Goal: Transaction & Acquisition: Purchase product/service

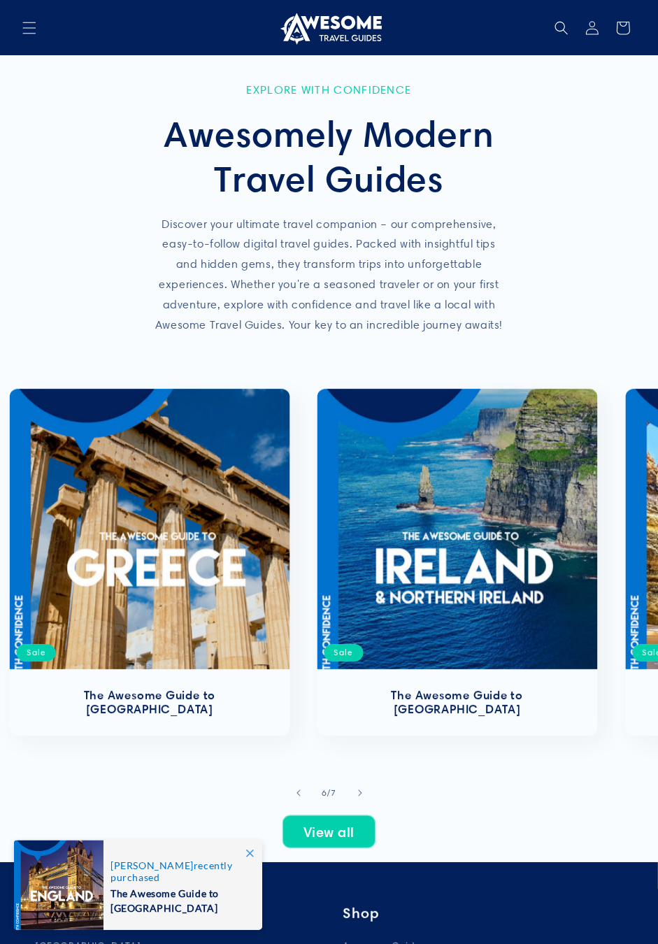
scroll to position [0, 1540]
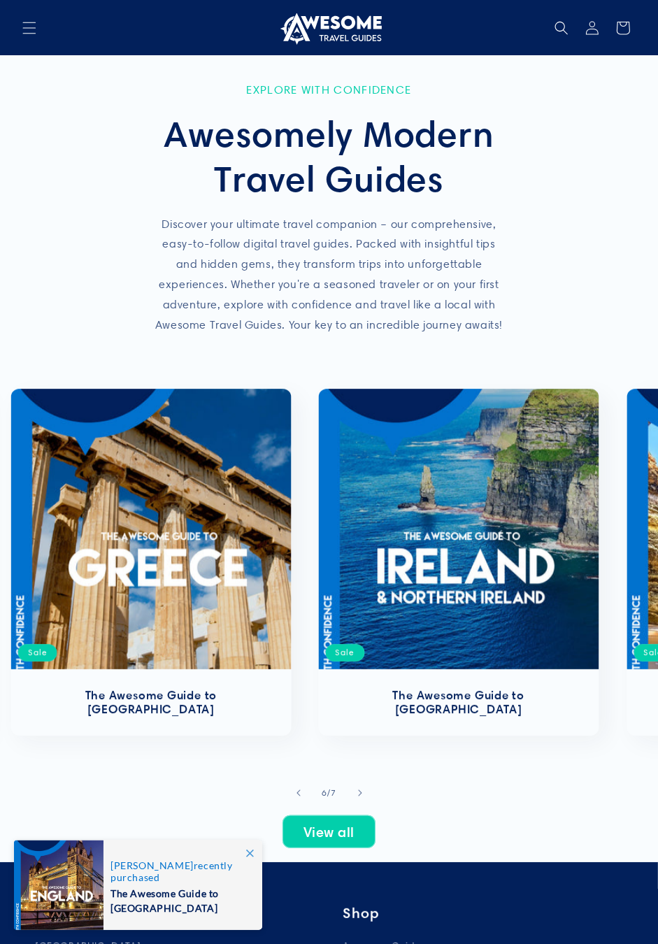
click at [467, 688] on link "The Awesome Guide to [GEOGRAPHIC_DATA]" at bounding box center [459, 702] width 253 height 29
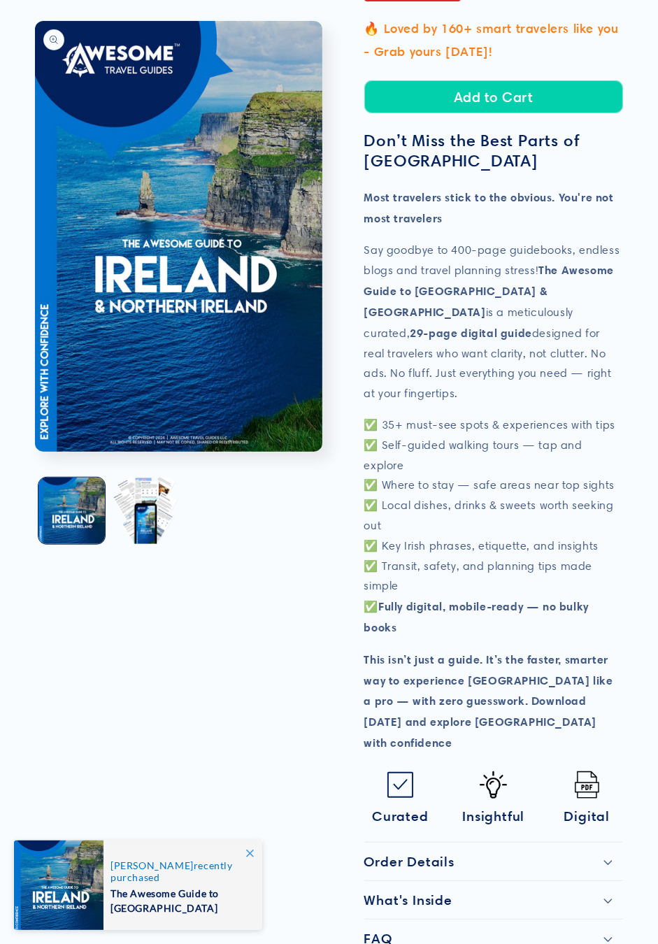
scroll to position [351, 0]
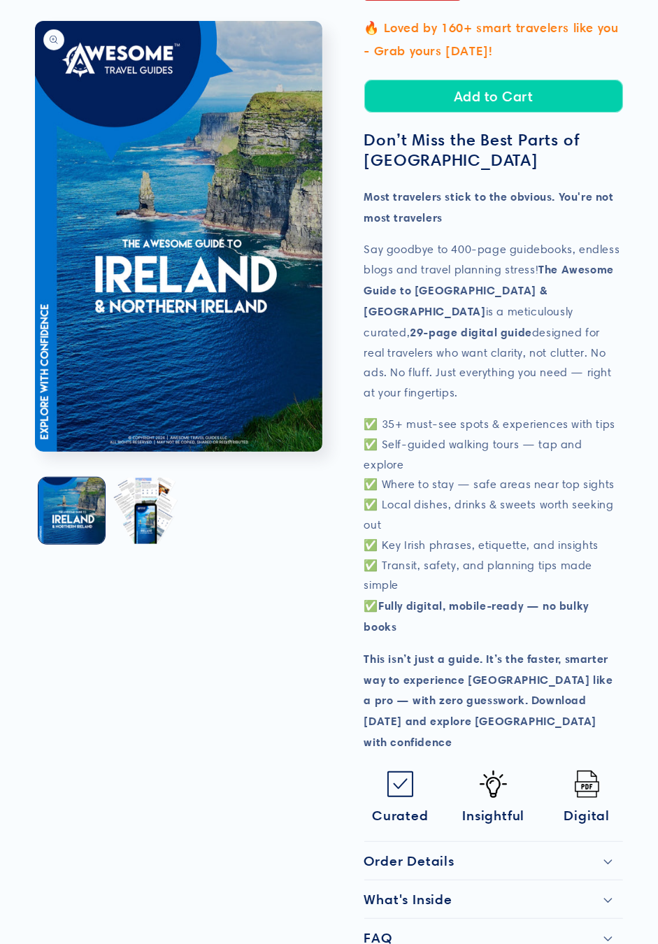
click at [606, 919] on summary "FAQ" at bounding box center [493, 938] width 259 height 38
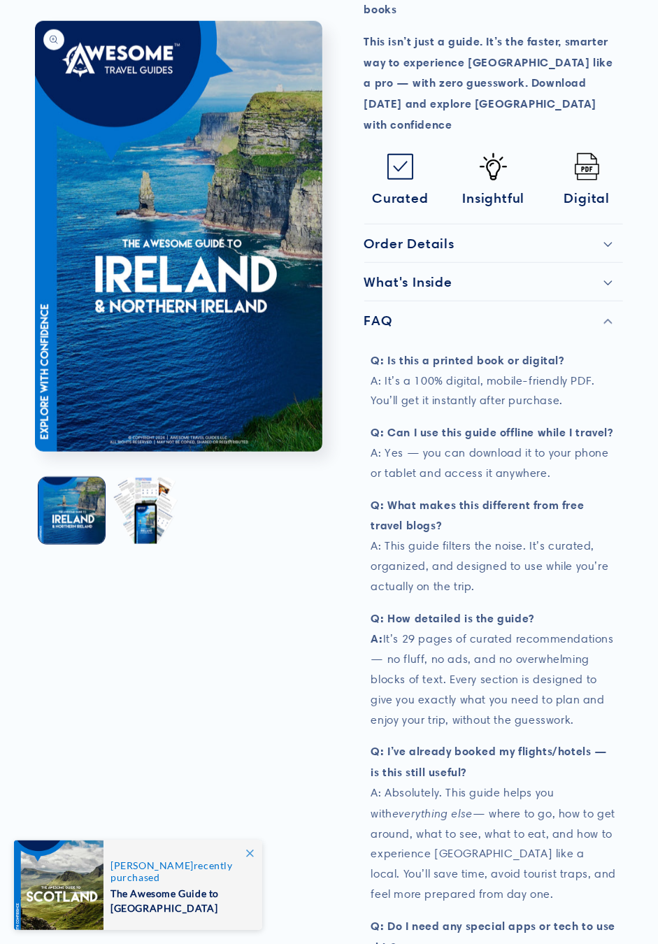
scroll to position [973, 0]
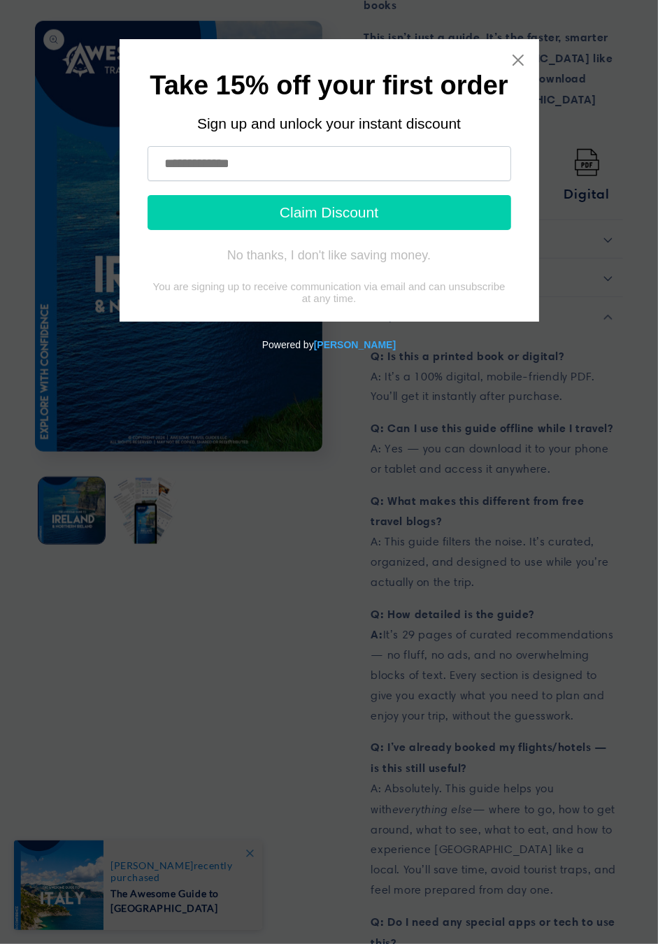
click at [306, 705] on body "Take 15% off your first order Sign up and unlock your instant discount Claim Di…" at bounding box center [329, 489] width 647 height 900
click at [518, 58] on icon "Close widget" at bounding box center [518, 60] width 14 height 14
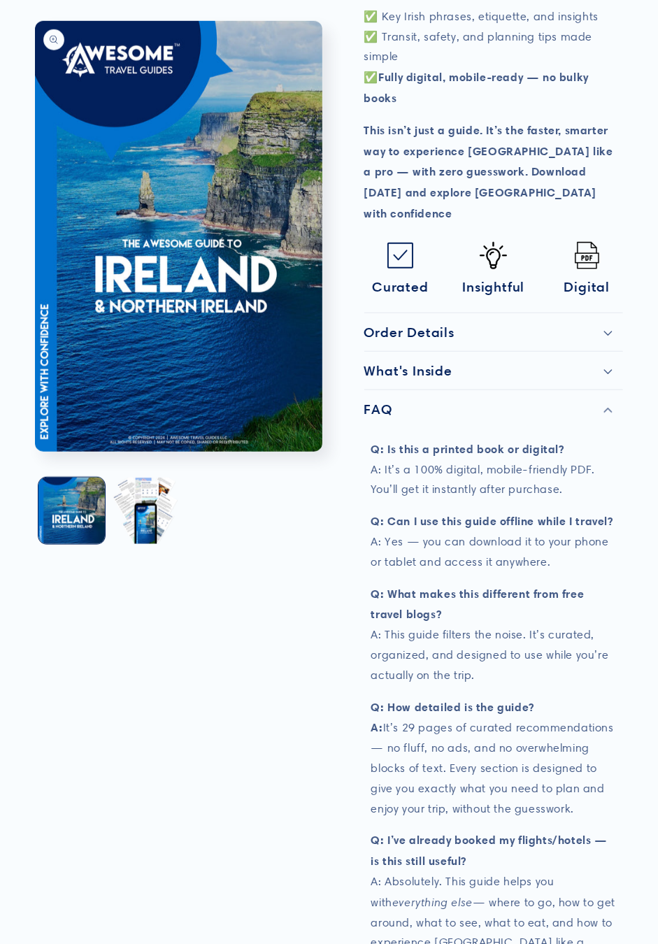
scroll to position [885, 0]
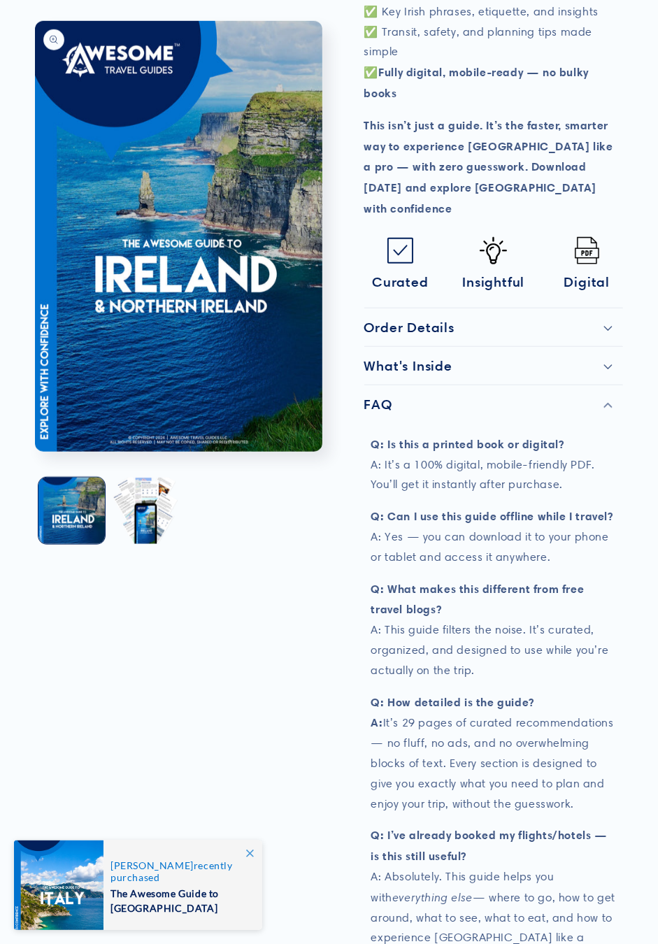
click at [157, 514] on button "Load image 2 in gallery view" at bounding box center [145, 511] width 66 height 66
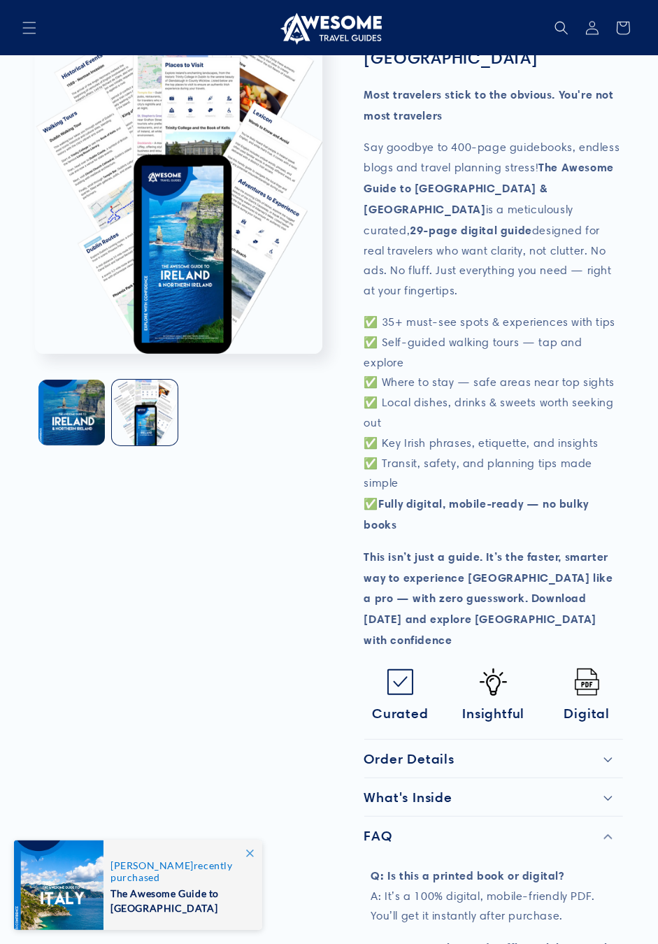
scroll to position [453, 0]
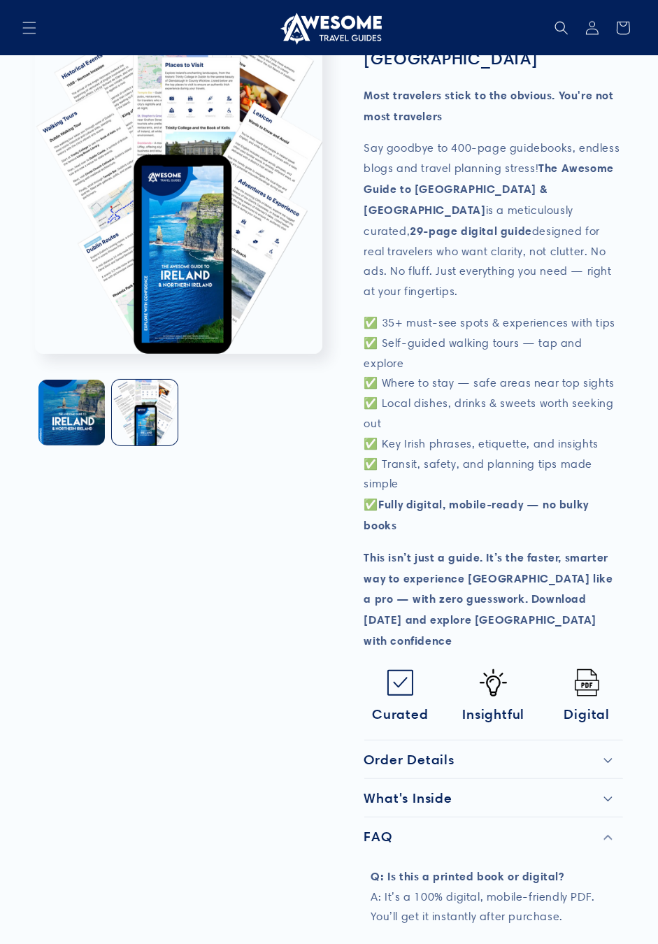
click at [607, 797] on icon at bounding box center [608, 799] width 8 height 4
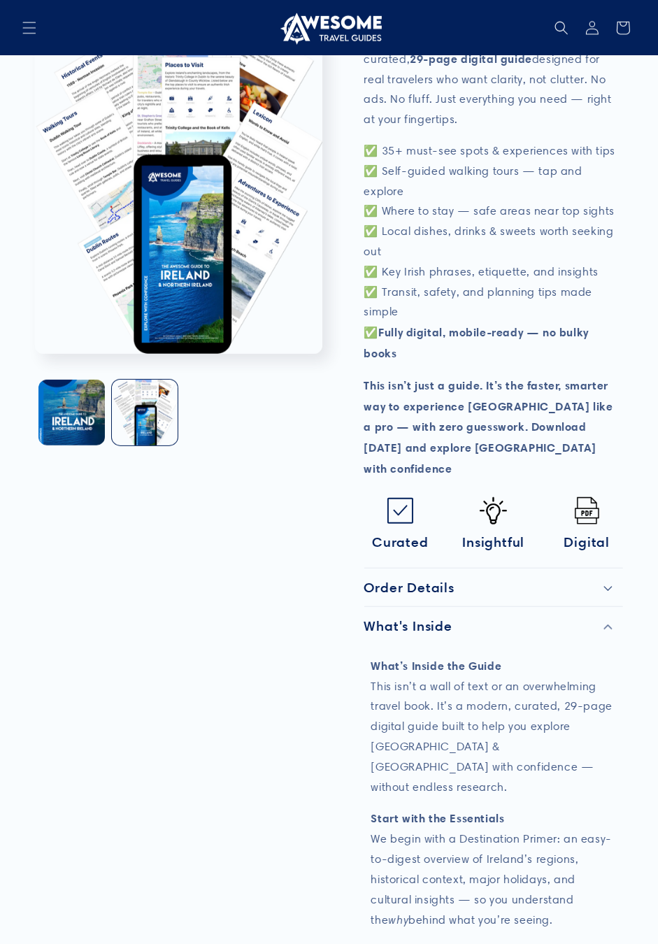
scroll to position [0, 0]
